Goal: Task Accomplishment & Management: Manage account settings

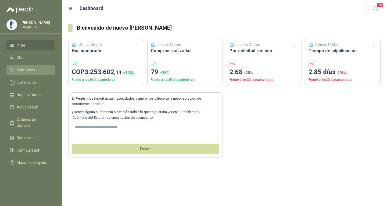
click at [26, 73] on span "Solicitudes" at bounding box center [26, 70] width 19 height 6
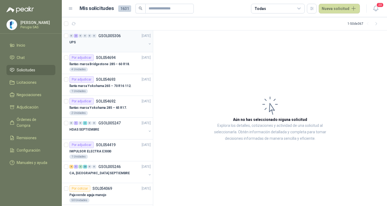
click at [105, 43] on div "UPS" at bounding box center [107, 42] width 77 height 6
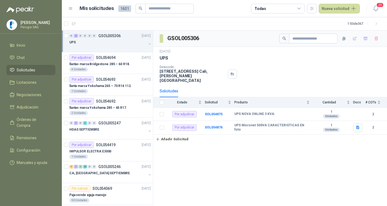
click at [105, 43] on div "UPS" at bounding box center [107, 42] width 77 height 6
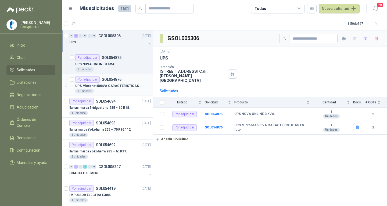
click at [111, 82] on div "Por adjudicar SOL054876" at bounding box center [98, 79] width 46 height 6
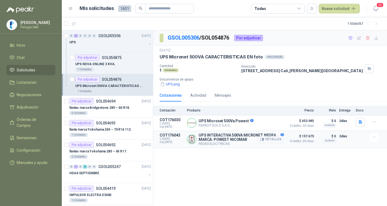
click at [271, 140] on button "Detalles" at bounding box center [271, 139] width 25 height 7
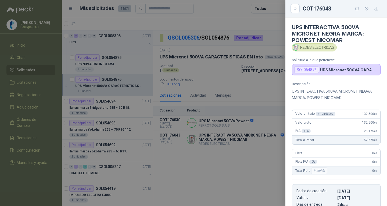
click at [210, 161] on div at bounding box center [193, 103] width 387 height 206
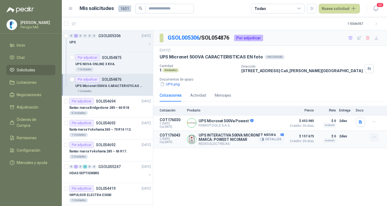
click at [371, 140] on button "button" at bounding box center [374, 137] width 9 height 9
click at [353, 117] on button "Añadir" at bounding box center [363, 116] width 43 height 9
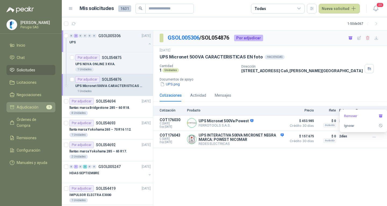
click at [30, 107] on span "Adjudicación" at bounding box center [28, 107] width 22 height 6
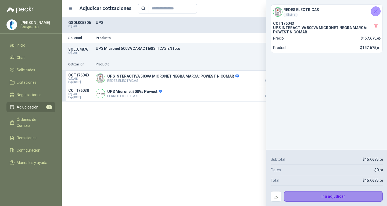
click at [331, 196] on button "Ir a adjudicar" at bounding box center [333, 196] width 99 height 11
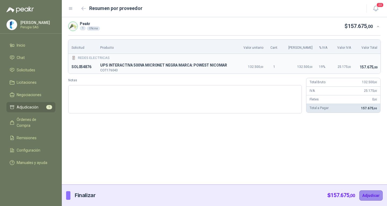
click at [375, 194] on button "Adjudicar" at bounding box center [371, 195] width 23 height 10
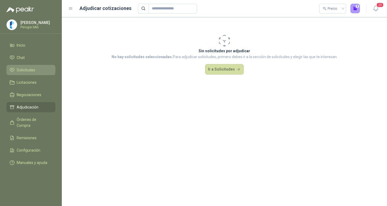
click at [24, 72] on span "Solicitudes" at bounding box center [26, 70] width 19 height 6
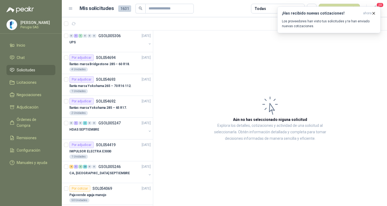
click at [14, 71] on icon at bounding box center [12, 70] width 5 height 5
click at [292, 22] on p "Los proveedores han visto tus solicitudes y te han enviado nuevas cotizaciones." at bounding box center [329, 24] width 94 height 10
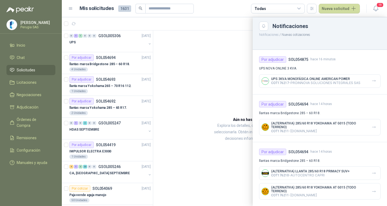
click at [185, 97] on div at bounding box center [224, 111] width 325 height 189
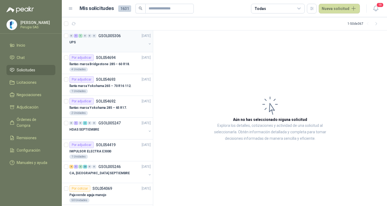
click at [102, 43] on div "UPS" at bounding box center [107, 42] width 77 height 6
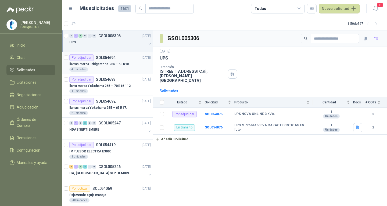
click at [118, 66] on p "llantas marca Bridgestone 285 – 60 R18." at bounding box center [99, 64] width 61 height 5
click at [114, 61] on div "llantas marca Bridgestone 285 – 60 R18." at bounding box center [110, 64] width 82 height 6
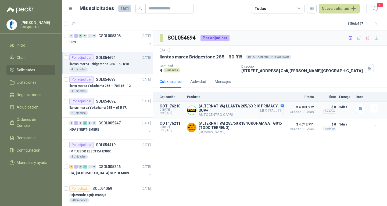
click at [277, 110] on button "Detalles" at bounding box center [271, 110] width 25 height 7
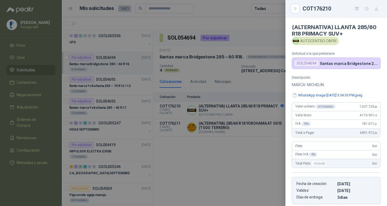
click at [240, 174] on div at bounding box center [193, 103] width 387 height 206
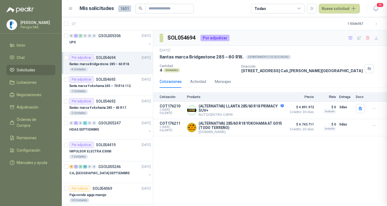
scroll to position [87, 0]
click at [269, 110] on button "Detalles" at bounding box center [271, 110] width 25 height 7
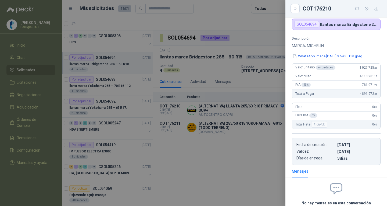
scroll to position [0, 0]
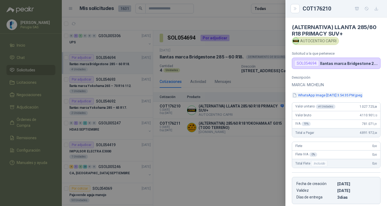
click at [330, 94] on button "WhatsApp Image [DATE] 3.54.35 PM.jpeg" at bounding box center [327, 95] width 71 height 6
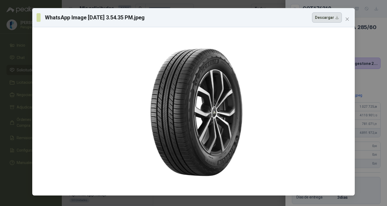
click at [331, 17] on button "Descargar" at bounding box center [327, 17] width 30 height 10
click at [376, 41] on div "WhatsApp Image [DATE] 3.54.35 PM.jpeg Descargar" at bounding box center [193, 103] width 387 height 206
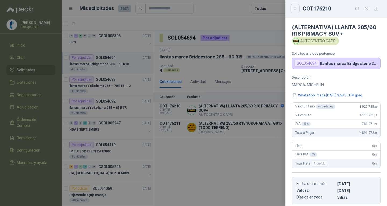
click at [294, 8] on icon "Close" at bounding box center [295, 8] width 5 height 5
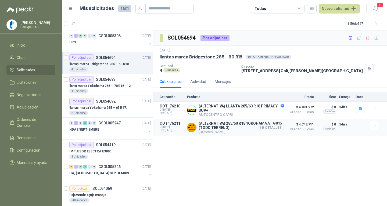
click at [272, 126] on button "Detalles" at bounding box center [271, 127] width 25 height 7
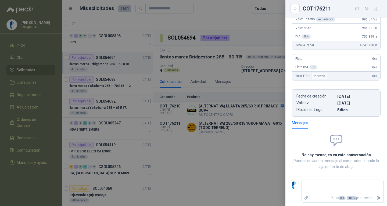
scroll to position [0, 0]
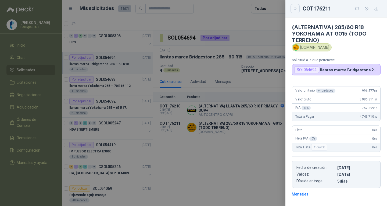
click at [296, 8] on icon "Close" at bounding box center [295, 8] width 2 height 3
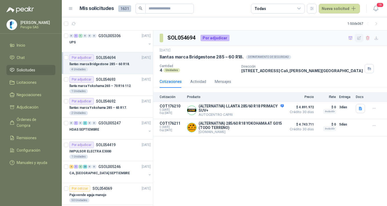
click at [360, 38] on icon "button" at bounding box center [359, 38] width 5 height 5
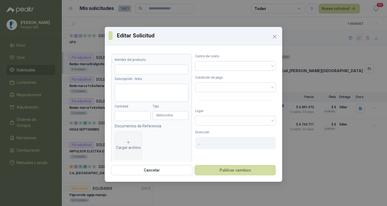
type input "**********"
type input "*"
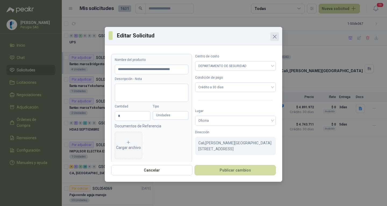
drag, startPoint x: 270, startPoint y: 35, endPoint x: 278, endPoint y: 34, distance: 7.8
click at [270, 35] on h3 "Editar Solicitud" at bounding box center [198, 35] width 162 height 8
click at [278, 37] on span "Close" at bounding box center [275, 36] width 9 height 6
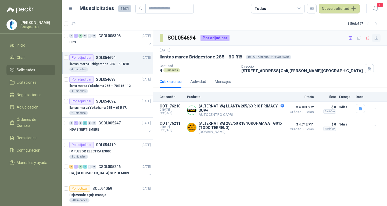
click at [378, 38] on icon "button" at bounding box center [376, 38] width 5 height 5
click at [217, 160] on div "SOL054694 Por adjudicar [DATE] llantas marca Bridgestone 285 – 60 R18. DEPARTAM…" at bounding box center [270, 118] width 234 height 176
drag, startPoint x: 198, startPoint y: 105, endPoint x: 218, endPoint y: 112, distance: 21.0
click at [218, 112] on div "(ALTERNATIVA) LLANTA 285/60 R18 PRIMACY SUV+ AUTOCENTRO CAPRI Detalles" at bounding box center [235, 110] width 97 height 13
copy p "(ALTERNATIVA) LLANTA 285/60 R18 PRIMACY SUV+"
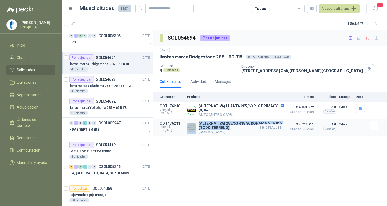
drag, startPoint x: 196, startPoint y: 122, endPoint x: 231, endPoint y: 127, distance: 35.3
click at [231, 127] on div "(ALTERNATIVA) 285/60 R18 YOKOHAMA AT G015 (TODO TERRENO) [DOMAIN_NAME] Detalles" at bounding box center [235, 127] width 97 height 13
click at [231, 128] on p "(ALTERNATIVA) 285/60 R18 YOKOHAMA AT G015 (TODO TERRENO)" at bounding box center [241, 125] width 85 height 9
drag, startPoint x: 222, startPoint y: 128, endPoint x: 199, endPoint y: 122, distance: 24.6
click at [199, 122] on div "(ALTERNATIVA) 285/60 R18 YOKOHAMA AT G015 (TODO TERRENO) [DOMAIN_NAME] Detalles" at bounding box center [235, 127] width 97 height 13
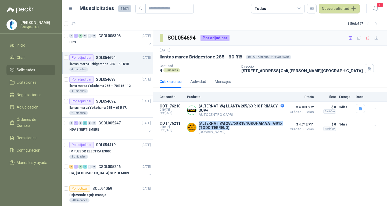
copy p "(ALTERNATIVA) 285/60 R18 YOKOHAMA AT G015 (TODO TERRENO)"
click at [164, 13] on span at bounding box center [170, 9] width 48 height 10
click at [162, 5] on input "text" at bounding box center [168, 8] width 38 height 9
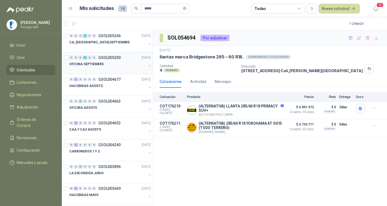
click at [115, 61] on div "OFICINA SEPTIEMBRE" at bounding box center [107, 64] width 77 height 6
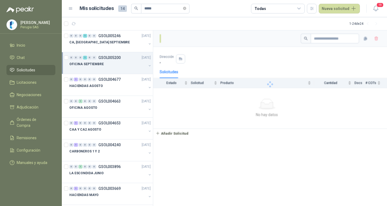
click at [115, 61] on div "OFICINA SEPTIEMBRE" at bounding box center [107, 64] width 77 height 6
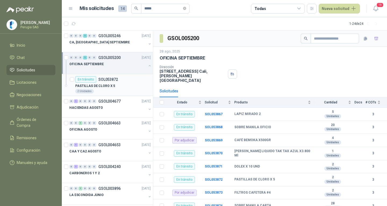
click at [112, 88] on p "PASTILLAS DE CLORO X 5" at bounding box center [95, 85] width 40 height 5
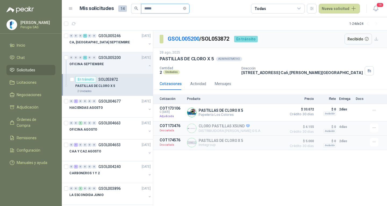
click at [158, 9] on input "*****" at bounding box center [163, 8] width 38 height 9
drag, startPoint x: 158, startPoint y: 9, endPoint x: 128, endPoint y: 6, distance: 30.0
click at [128, 6] on div "Mis solicitudes 14 *****" at bounding box center [135, 9] width 110 height 10
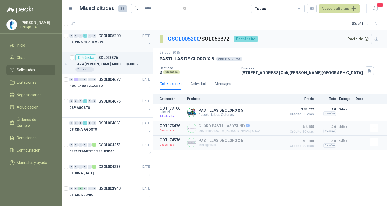
click at [112, 40] on div "OFICINA SEPTIEMBRE" at bounding box center [107, 42] width 77 height 6
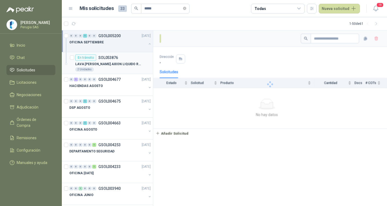
click at [108, 62] on p "LAVA [PERSON_NAME] AXION LIQUIDO REPUESTO x 1.5 lt" at bounding box center [108, 64] width 67 height 5
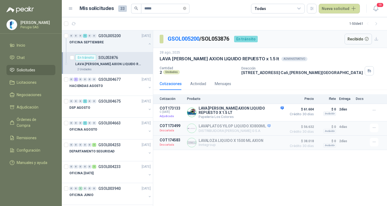
drag, startPoint x: 268, startPoint y: 192, endPoint x: 259, endPoint y: 187, distance: 10.3
click at [267, 192] on div "GSOL005200 / SOL053876 En [PERSON_NAME] Recibido 28 ago, 2025 LAVA [PERSON_NAME…" at bounding box center [270, 118] width 234 height 176
click at [251, 178] on div "GSOL005200 / SOL053876 En [PERSON_NAME] Recibido 28 ago, 2025 LAVA [PERSON_NAME…" at bounding box center [270, 118] width 234 height 176
click at [247, 173] on div "GSOL005200 / SOL053876 En [PERSON_NAME] Recibido 28 ago, 2025 LAVA [PERSON_NAME…" at bounding box center [270, 118] width 234 height 176
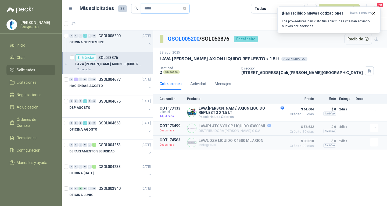
click at [160, 10] on input "*****" at bounding box center [163, 8] width 38 height 9
drag, startPoint x: 158, startPoint y: 9, endPoint x: 114, endPoint y: 8, distance: 44.1
click at [114, 8] on div "Mis solicitudes 33 *****" at bounding box center [135, 9] width 110 height 10
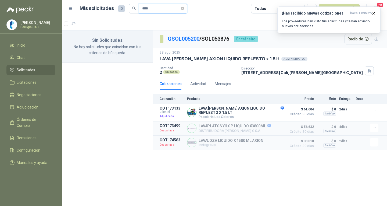
drag, startPoint x: 154, startPoint y: 7, endPoint x: 139, endPoint y: 7, distance: 14.5
click at [139, 7] on span "****" at bounding box center [163, 9] width 48 height 10
type input "*****"
click at [29, 137] on link "Remisiones" at bounding box center [30, 138] width 49 height 10
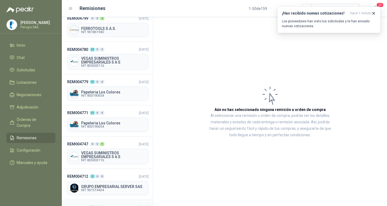
scroll to position [269, 0]
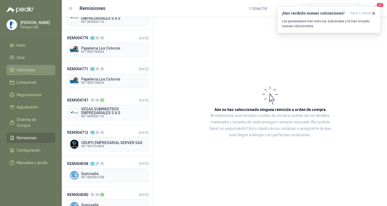
click at [24, 71] on span "Solicitudes" at bounding box center [26, 70] width 19 height 6
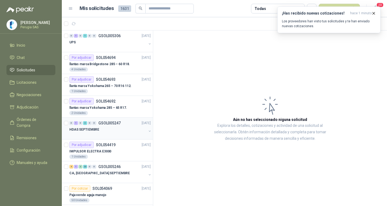
click at [116, 126] on div "HDAS SEPTIEMBRE" at bounding box center [107, 129] width 77 height 6
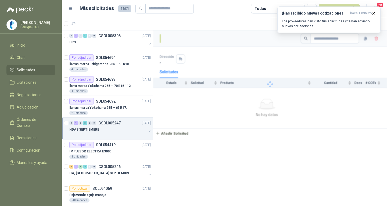
click at [116, 126] on div "HDAS SEPTIEMBRE" at bounding box center [107, 129] width 77 height 6
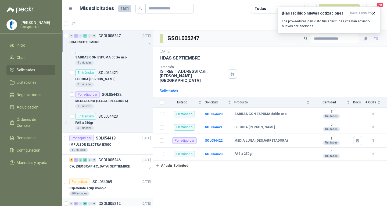
scroll to position [161, 0]
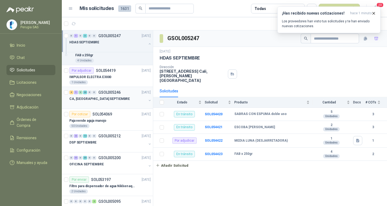
click at [110, 100] on div "CA, [GEOGRAPHIC_DATA] SEPTIEMBRE" at bounding box center [107, 98] width 77 height 6
click at [110, 97] on div "CA, [GEOGRAPHIC_DATA] SEPTIEMBRE" at bounding box center [107, 98] width 77 height 6
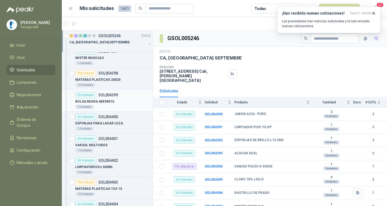
scroll to position [404, 0]
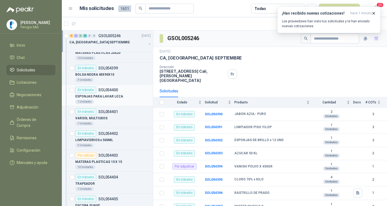
click at [117, 100] on div "1 Unidades" at bounding box center [113, 102] width 76 height 4
click at [114, 114] on div "En [PERSON_NAME] SOL054401" at bounding box center [96, 111] width 43 height 6
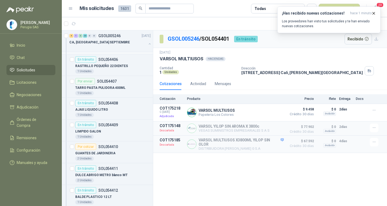
scroll to position [565, 0]
click at [114, 79] on p "SOL054407" at bounding box center [107, 81] width 20 height 4
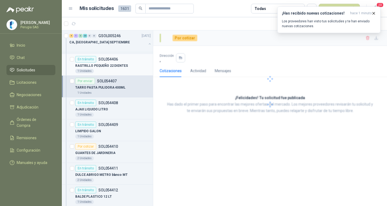
click at [112, 62] on div "En [PERSON_NAME] SOL054406" at bounding box center [96, 59] width 43 height 6
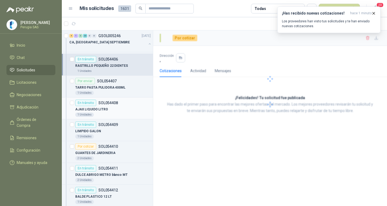
click at [107, 116] on div "1 Unidades" at bounding box center [113, 114] width 76 height 4
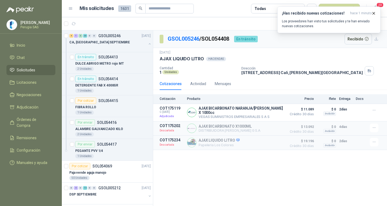
scroll to position [726, 0]
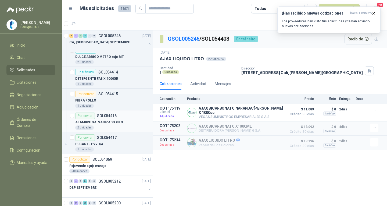
click at [113, 113] on div "Por enviar SOL054416" at bounding box center [95, 115] width 41 height 6
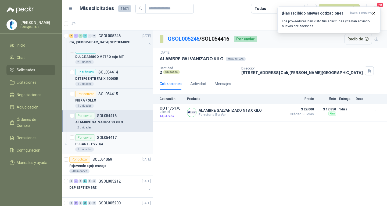
click at [112, 139] on p "SOL054417" at bounding box center [107, 138] width 20 height 4
